Goal: Task Accomplishment & Management: Complete application form

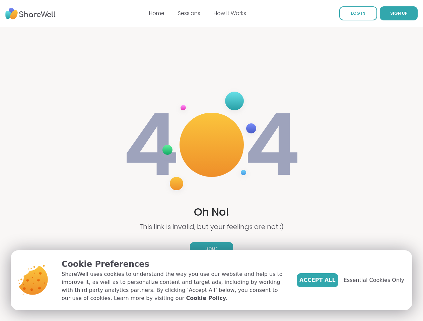
click at [211, 161] on img at bounding box center [211, 145] width 178 height 120
click at [390, 13] on span "SIGN UP" at bounding box center [398, 13] width 17 height 6
click at [377, 280] on span "Essential Cookies Only" at bounding box center [373, 280] width 61 height 8
click at [211, 161] on img at bounding box center [211, 145] width 178 height 120
click at [390, 13] on span "SIGN UP" at bounding box center [398, 13] width 17 height 6
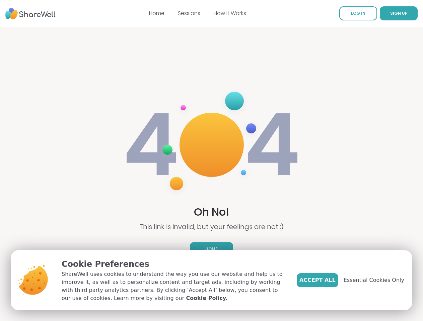
click at [377, 280] on span "Essential Cookies Only" at bounding box center [373, 280] width 61 height 8
